Goal: Task Accomplishment & Management: Use online tool/utility

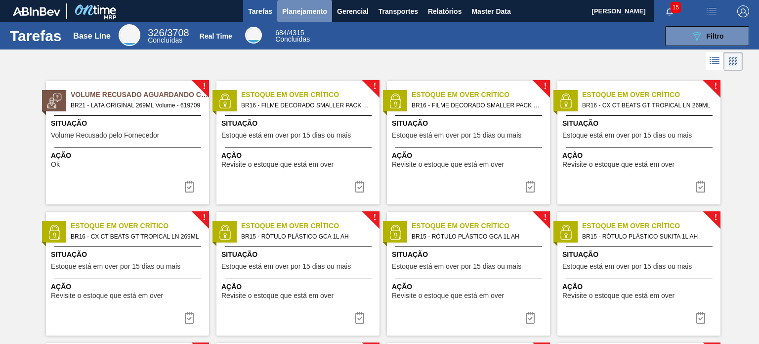
click at [297, 15] on span "Planejamento" at bounding box center [304, 11] width 45 height 12
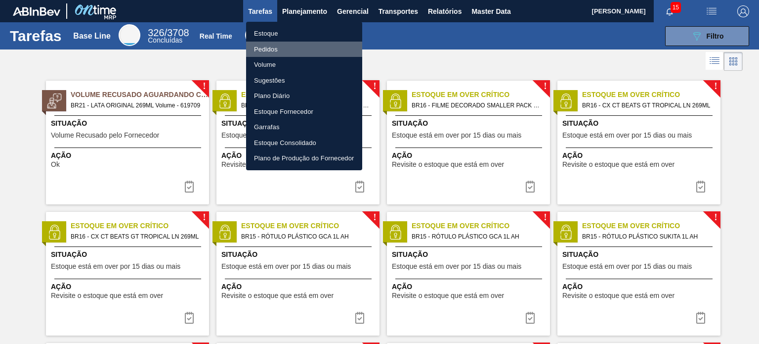
click at [304, 47] on li "Pedidos" at bounding box center [304, 50] width 116 height 16
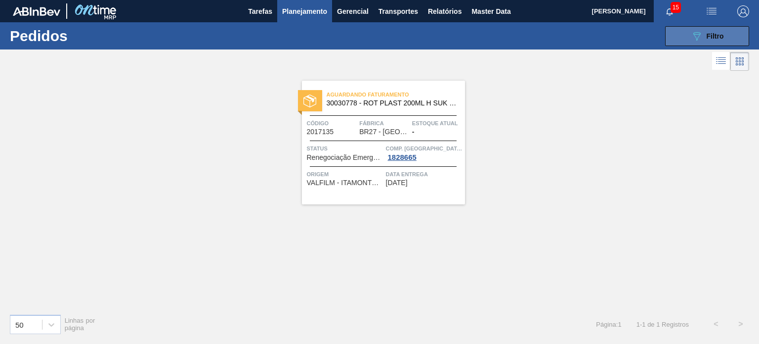
click at [690, 30] on button "089F7B8B-B2A5-4AFE-B5C0-19BA573D28AC Filtro" at bounding box center [707, 36] width 84 height 20
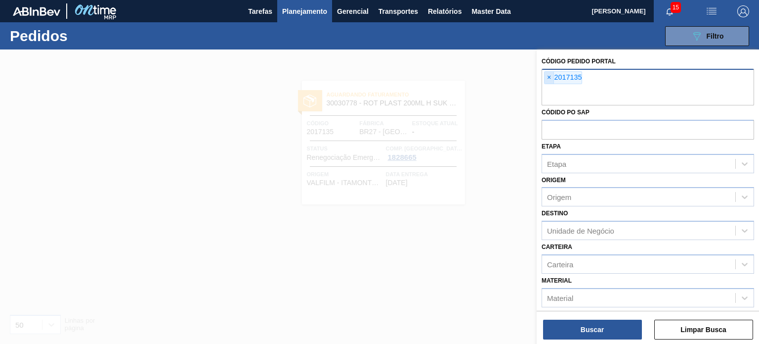
click at [550, 77] on span "×" at bounding box center [549, 78] width 9 height 12
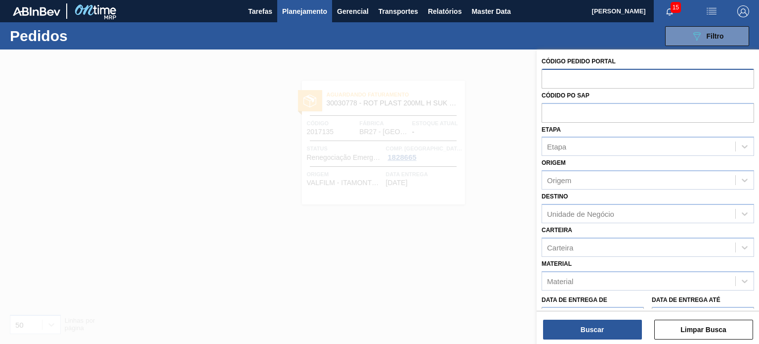
paste input "2003213"
type input "2003213"
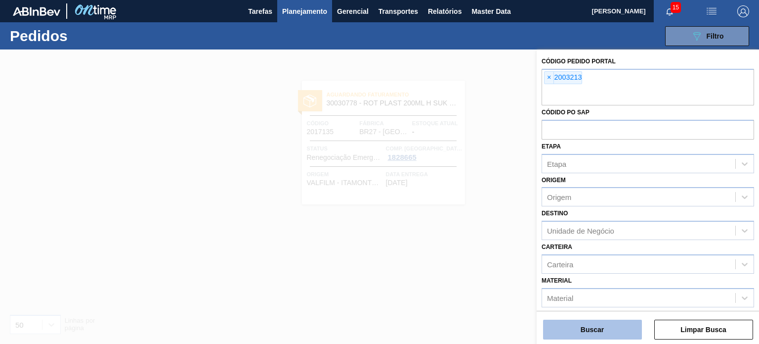
click at [619, 327] on button "Buscar" at bounding box center [592, 329] width 99 height 20
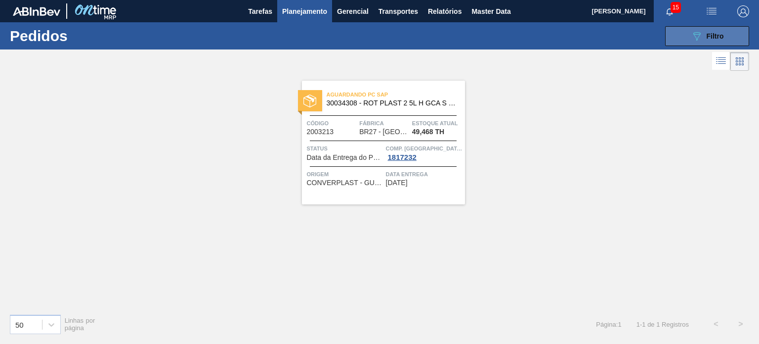
click at [697, 41] on icon "089F7B8B-B2A5-4AFE-B5C0-19BA573D28AC" at bounding box center [697, 36] width 12 height 12
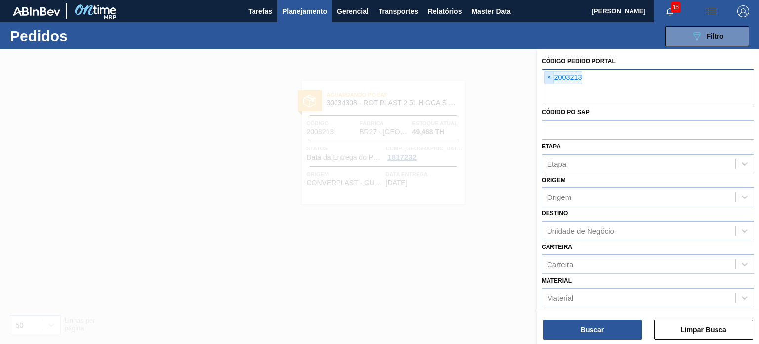
click at [546, 75] on span "×" at bounding box center [549, 78] width 9 height 12
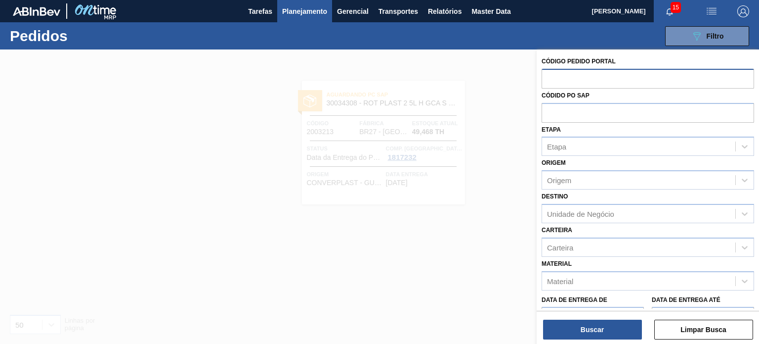
paste input "2011112"
type input "2011112"
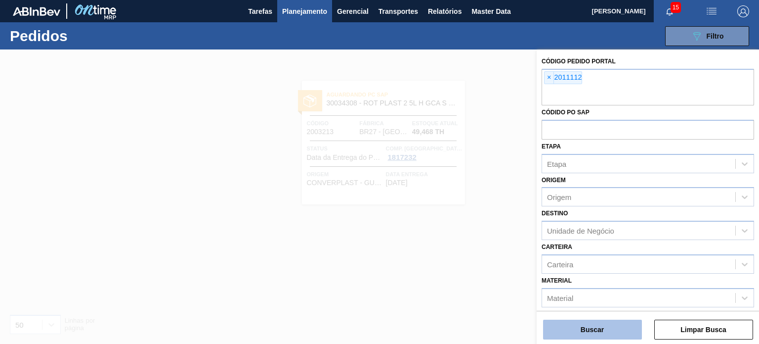
click at [611, 326] on button "Buscar" at bounding box center [592, 329] width 99 height 20
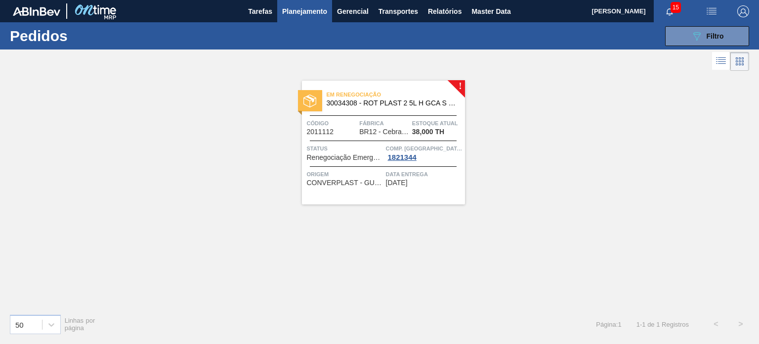
click at [360, 75] on div "! Em renegociação 30034308 - ROT PLAST 2 5L H GCA S CL NIV25 Código 2011112 Fáb…" at bounding box center [380, 138] width 171 height 131
click at [367, 92] on span "Em renegociação" at bounding box center [396, 94] width 138 height 10
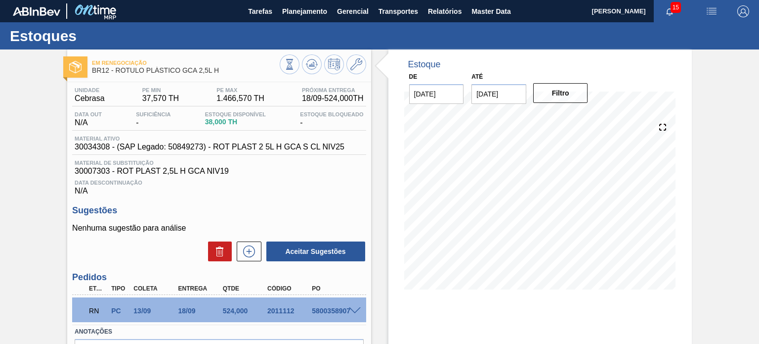
click at [354, 308] on span at bounding box center [355, 310] width 12 height 7
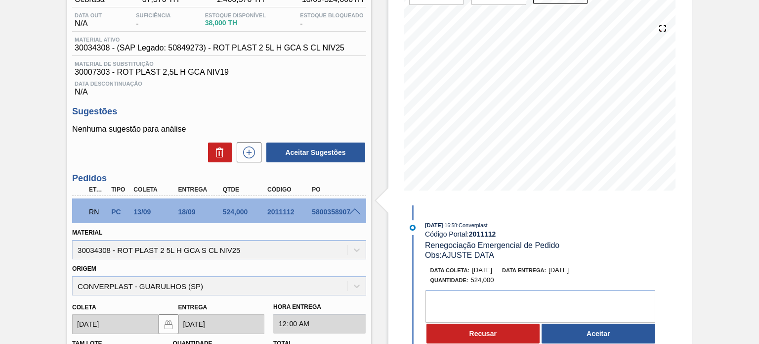
scroll to position [148, 0]
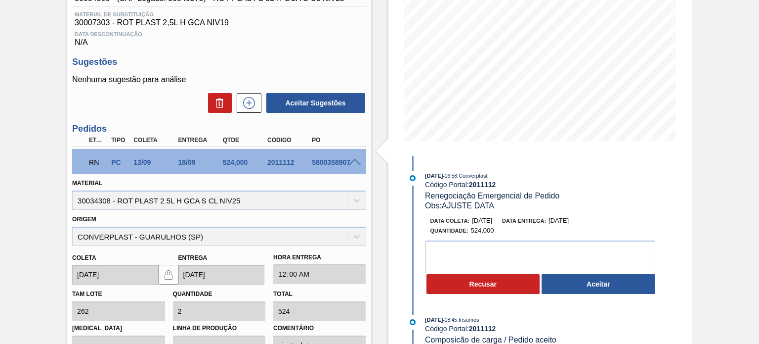
click at [345, 160] on div "5800358907" at bounding box center [333, 162] width 49 height 8
click at [296, 159] on div "2011112" at bounding box center [289, 162] width 49 height 8
click at [291, 160] on div "2011112" at bounding box center [289, 162] width 49 height 8
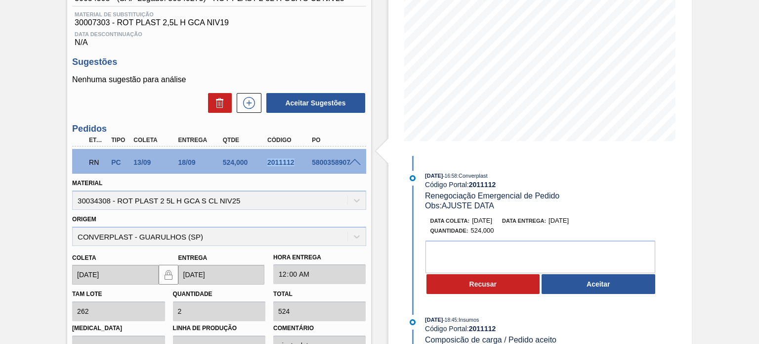
click at [291, 160] on div "2011112" at bounding box center [289, 162] width 49 height 8
copy div "2011112"
click at [312, 154] on div "RN PC 13/09 18/09 524,000 2011112 5800358907" at bounding box center [216, 161] width 267 height 20
click at [313, 158] on div "RN PC 13/09 18/09 524,000 2011112 5800358907" at bounding box center [216, 161] width 267 height 20
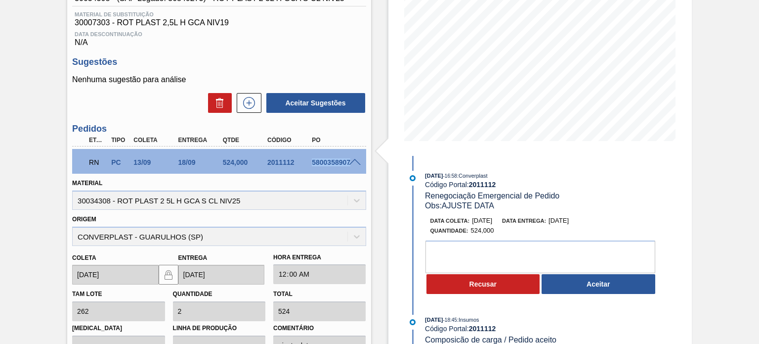
copy div "5800358907"
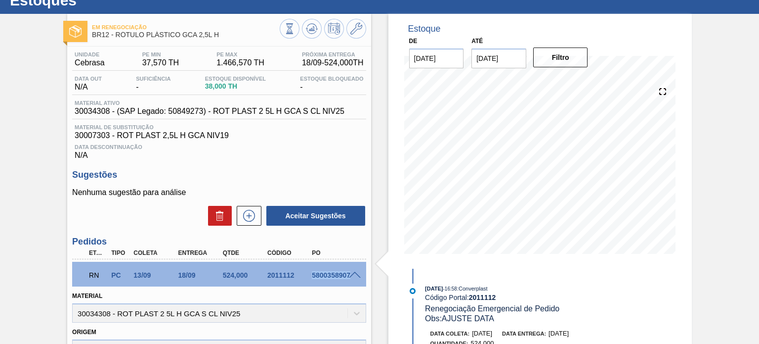
scroll to position [0, 0]
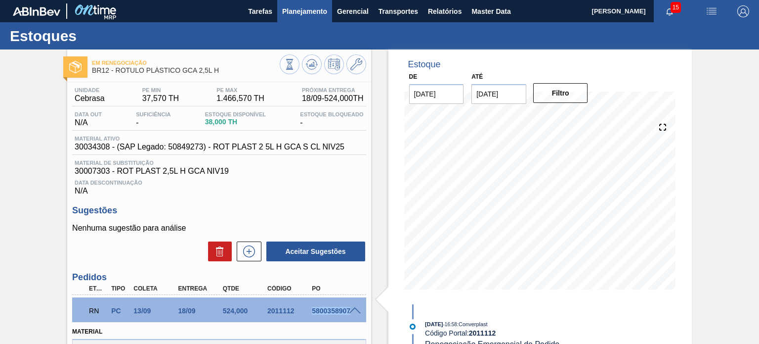
click at [303, 15] on span "Planejamento" at bounding box center [304, 11] width 45 height 12
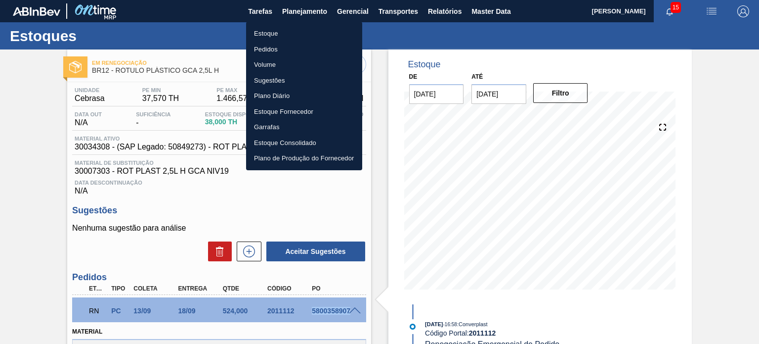
click at [285, 47] on li "Pedidos" at bounding box center [304, 50] width 116 height 16
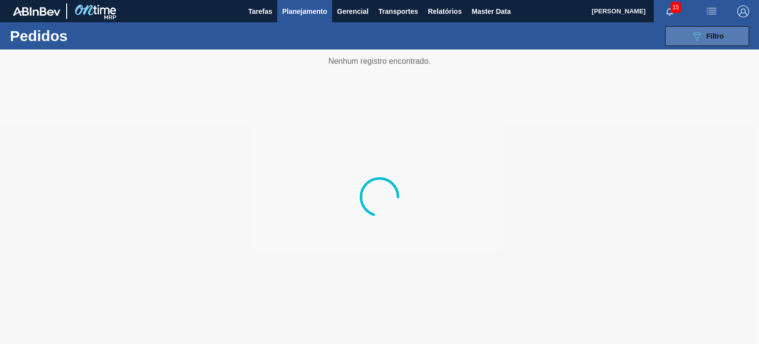
click at [674, 35] on button "089F7B8B-B2A5-4AFE-B5C0-19BA573D28AC Filtro" at bounding box center [707, 36] width 84 height 20
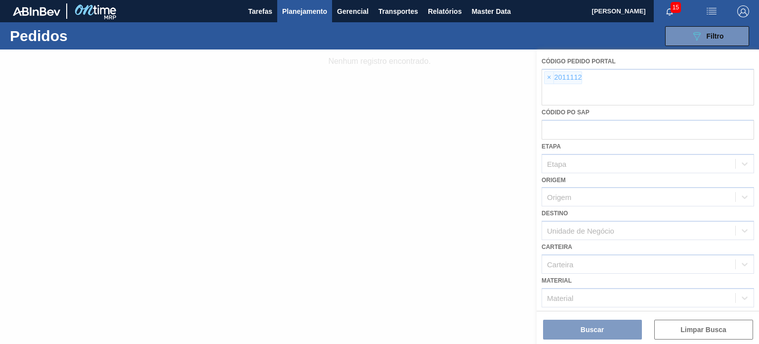
click at [547, 76] on div at bounding box center [379, 196] width 759 height 294
click at [548, 79] on div at bounding box center [379, 196] width 759 height 294
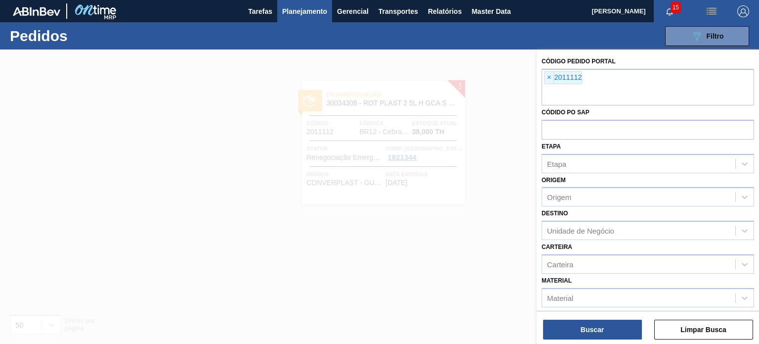
click at [548, 79] on span "×" at bounding box center [549, 78] width 9 height 12
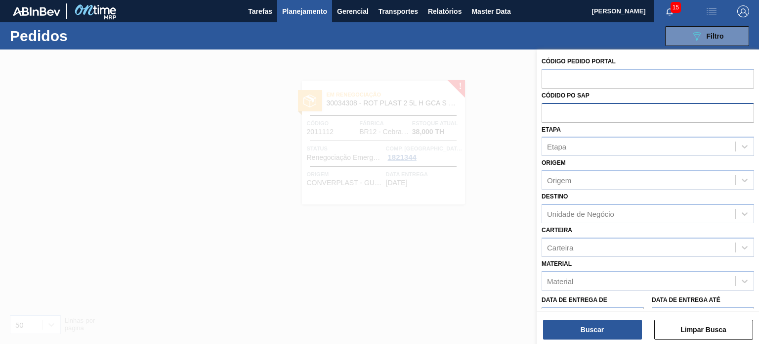
paste input "2003213"
type input "2003213"
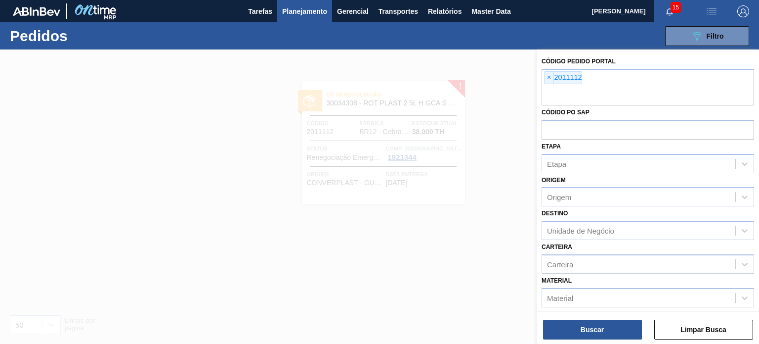
click at [541, 77] on div "Código Pedido Portal × 2011112 Códido PO SAP Etapa Etapa Origem Origem Destino …" at bounding box center [648, 222] width 222 height 347
click at [543, 77] on div "× 2011112" at bounding box center [648, 87] width 213 height 37
click at [548, 79] on span "×" at bounding box center [549, 78] width 9 height 12
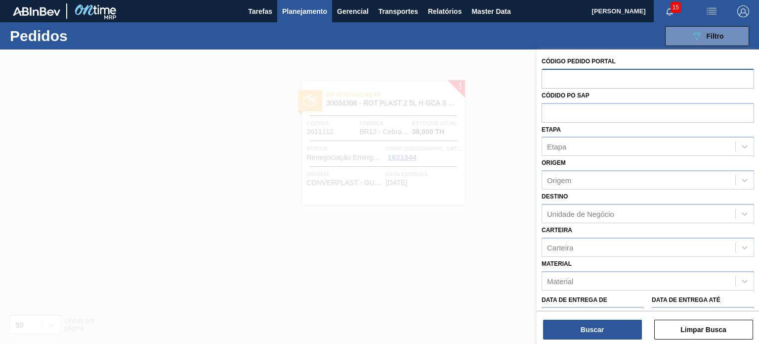
paste input "2003213"
type input "2003213"
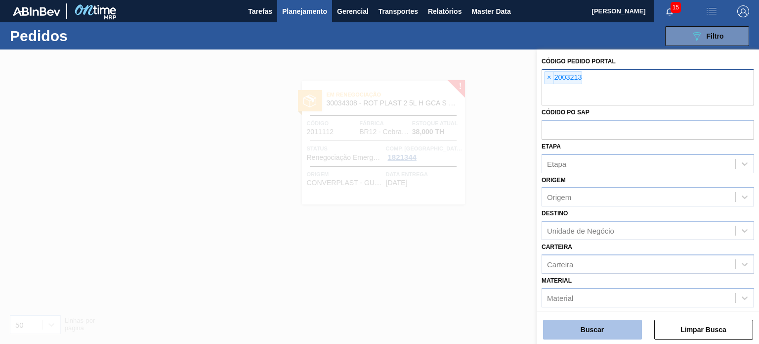
click at [633, 323] on button "Buscar" at bounding box center [592, 329] width 99 height 20
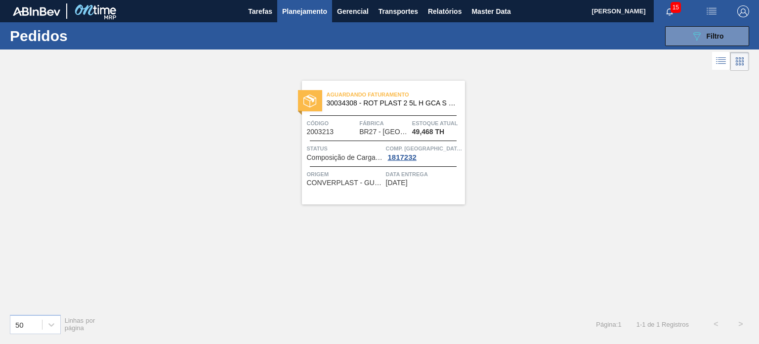
click at [382, 120] on span "Fábrica" at bounding box center [384, 123] width 50 height 10
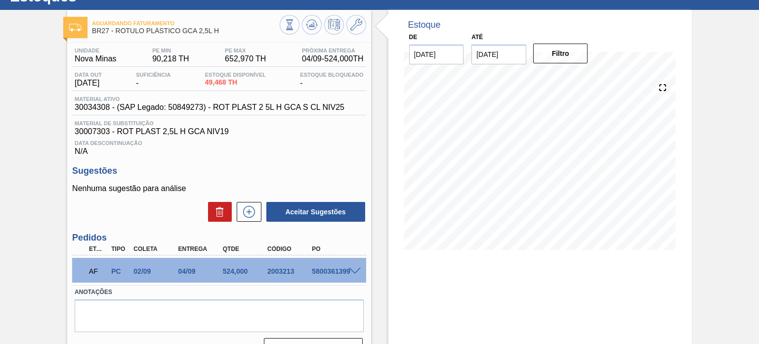
scroll to position [81, 0]
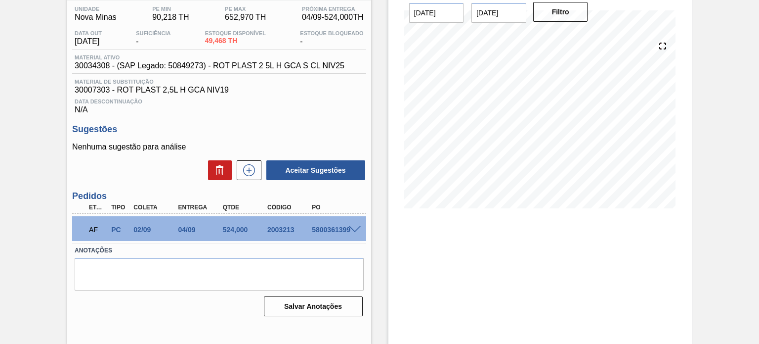
click at [349, 231] on span at bounding box center [355, 229] width 12 height 7
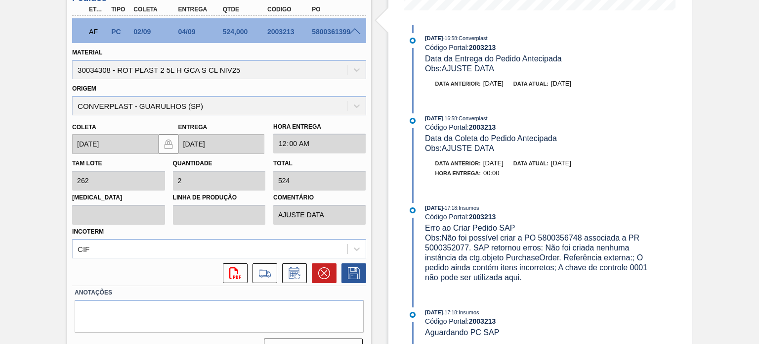
scroll to position [198, 0]
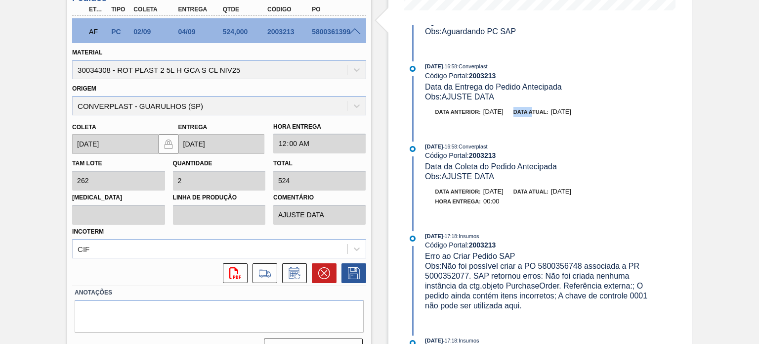
drag, startPoint x: 542, startPoint y: 113, endPoint x: 522, endPoint y: 114, distance: 19.8
click at [523, 114] on div "Data anterior: [DATE] Data atual: [DATE]" at bounding box center [543, 112] width 235 height 10
click at [571, 115] on span "[DATE]" at bounding box center [561, 111] width 20 height 7
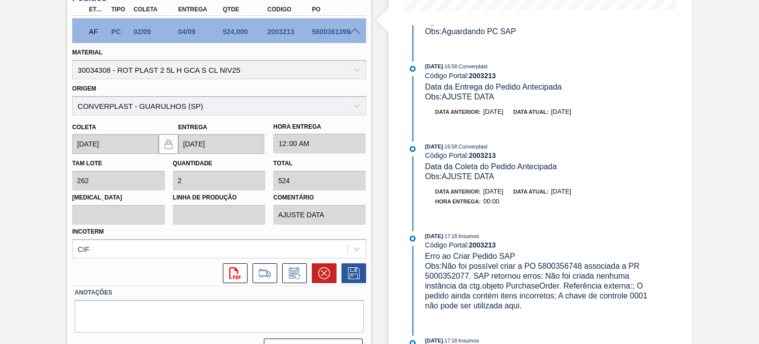
click at [503, 115] on span "[DATE]" at bounding box center [493, 111] width 20 height 7
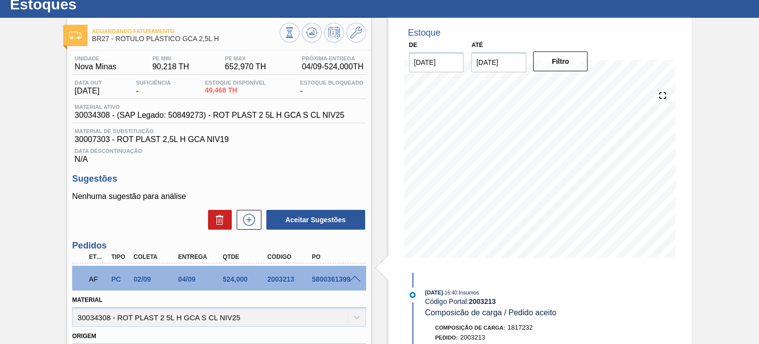
scroll to position [0, 0]
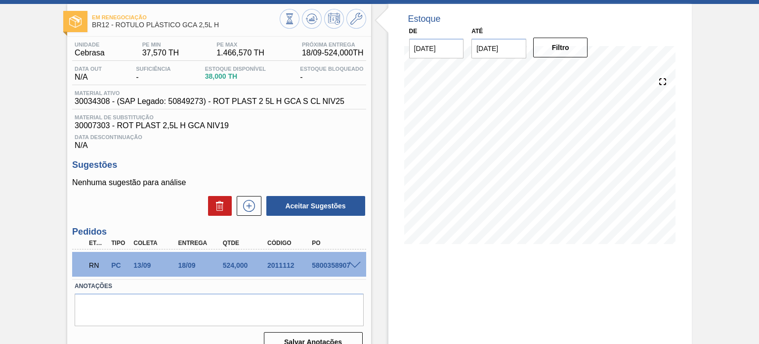
scroll to position [81, 0]
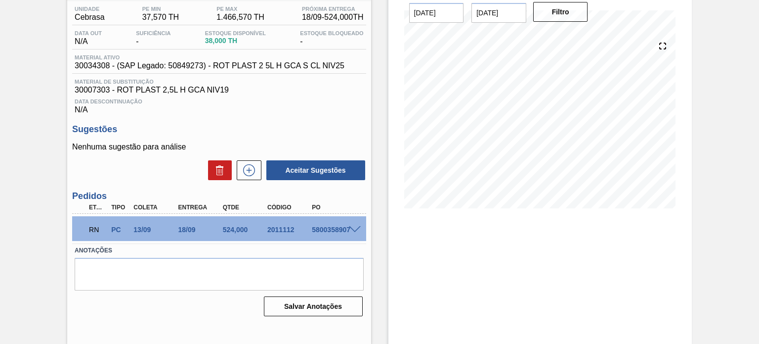
click at [349, 230] on span at bounding box center [355, 229] width 12 height 7
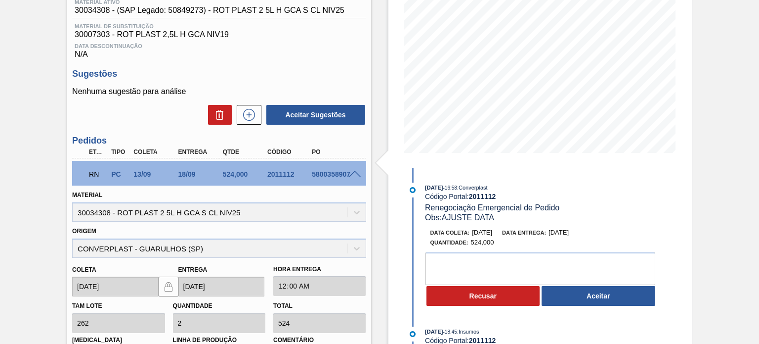
scroll to position [32, 0]
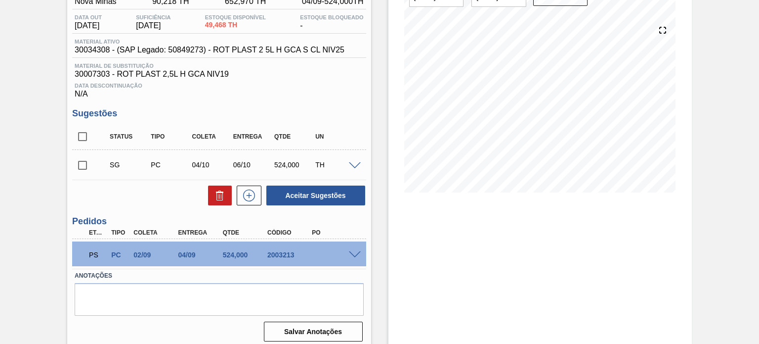
scroll to position [99, 0]
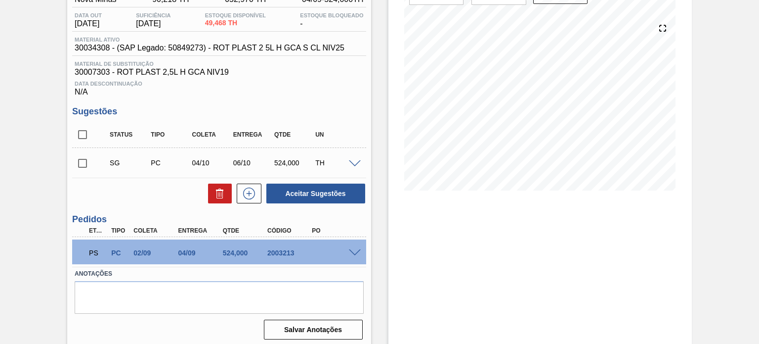
drag, startPoint x: 346, startPoint y: 251, endPoint x: 350, endPoint y: 253, distance: 5.1
click at [347, 251] on div at bounding box center [357, 251] width 20 height 7
click at [351, 253] on span at bounding box center [355, 252] width 12 height 7
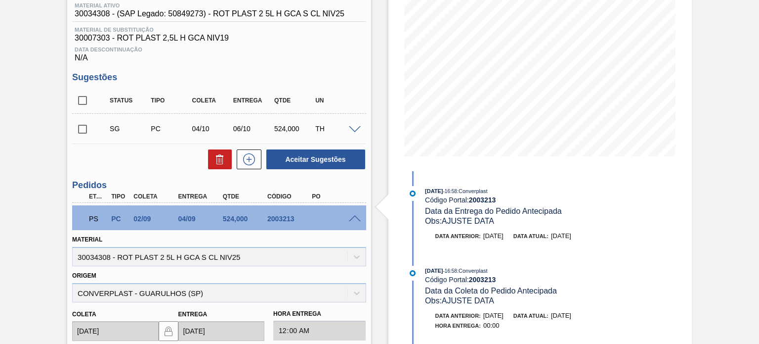
scroll to position [148, 0]
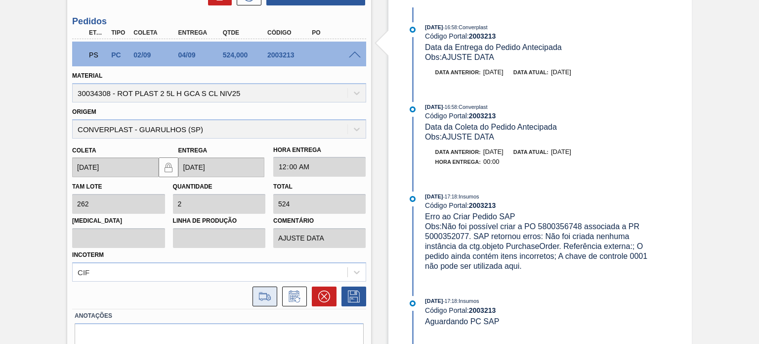
click at [261, 296] on icon at bounding box center [265, 296] width 16 height 12
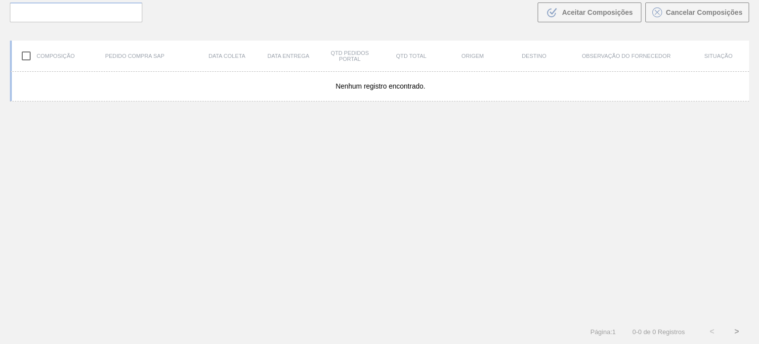
scroll to position [71, 0]
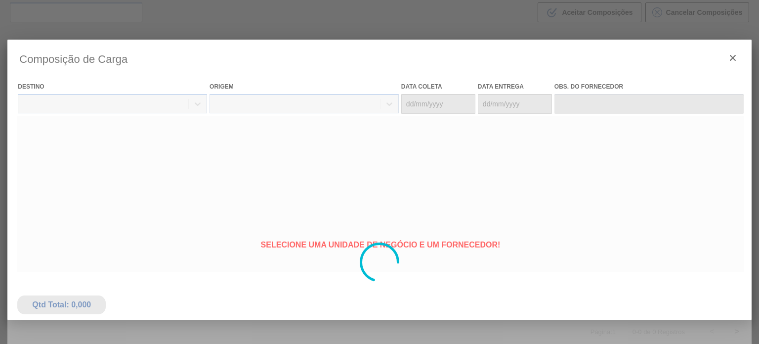
type coleta "[DATE]"
type entrega "[DATE]"
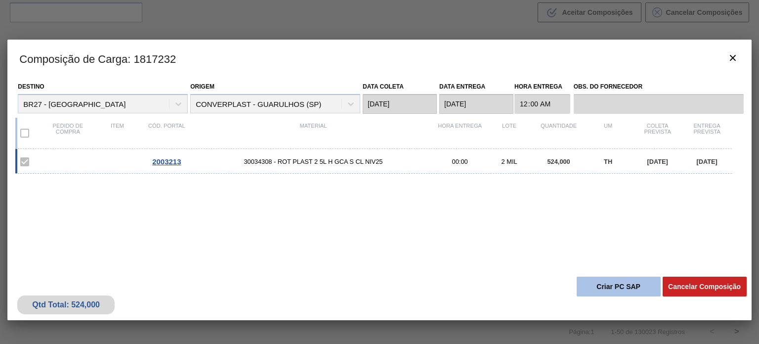
click at [620, 292] on button "Criar PC SAP" at bounding box center [619, 286] width 84 height 20
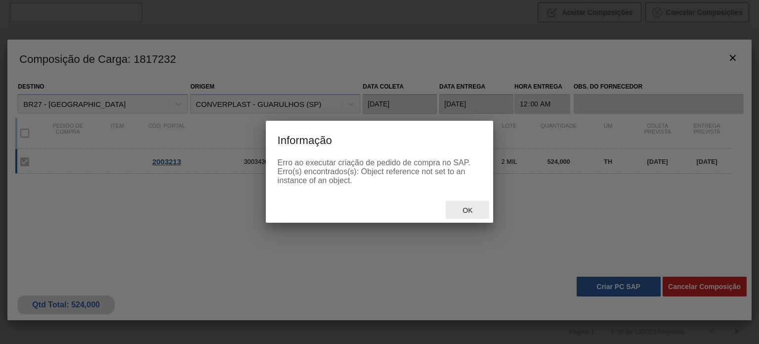
click at [470, 210] on span "Ok" at bounding box center [468, 210] width 26 height 8
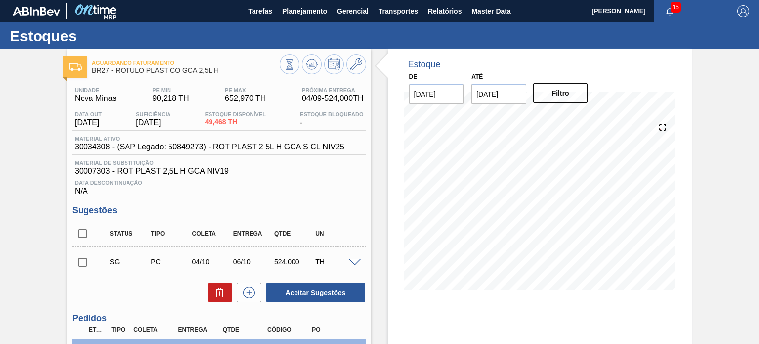
click at [320, 59] on div at bounding box center [323, 65] width 87 height 22
click at [317, 61] on button at bounding box center [312, 64] width 20 height 20
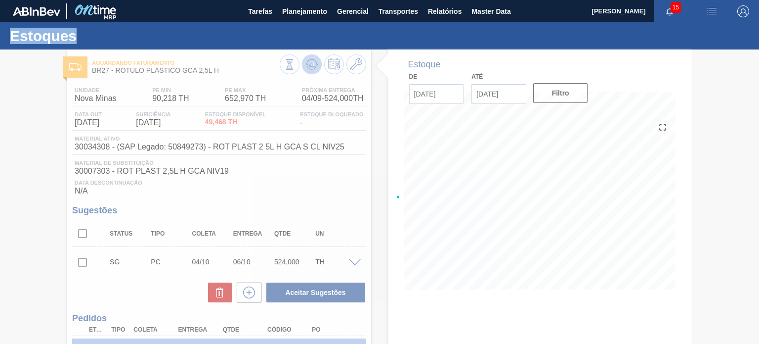
click at [317, 61] on div at bounding box center [379, 196] width 759 height 294
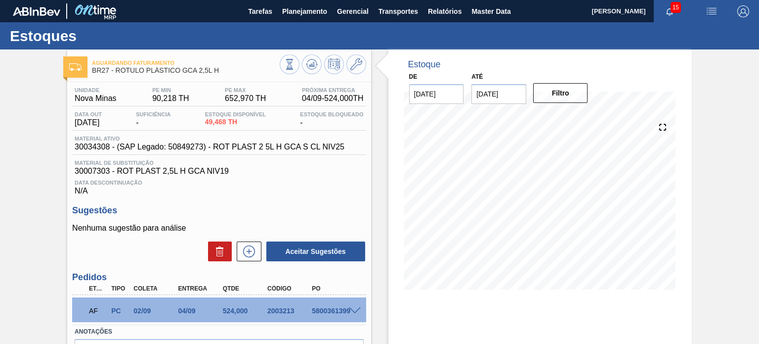
click at [317, 310] on div "5800361399" at bounding box center [333, 310] width 49 height 8
copy div "5800361399"
click at [273, 313] on div "2003213" at bounding box center [289, 310] width 49 height 8
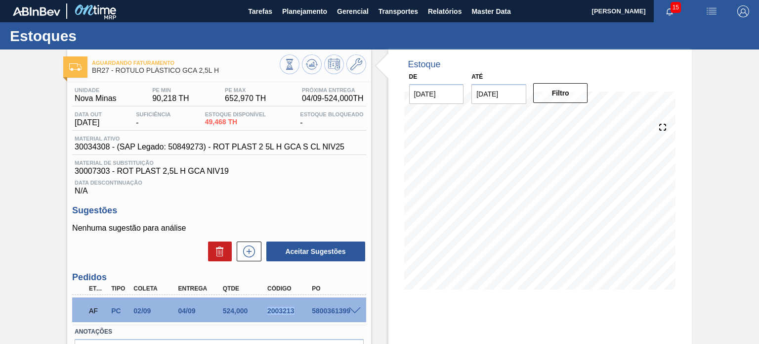
copy div "2003213"
